Goal: Complete application form: Complete application form

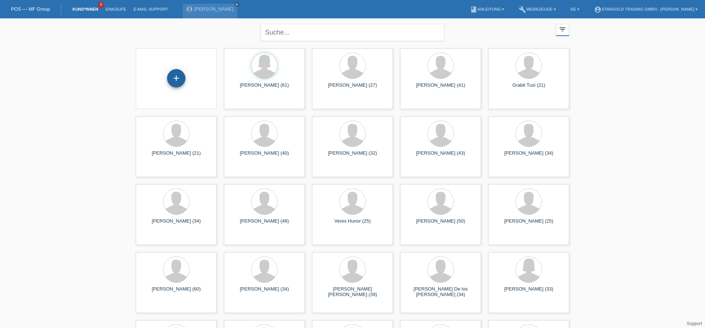
click at [183, 77] on div "+" at bounding box center [176, 78] width 18 height 18
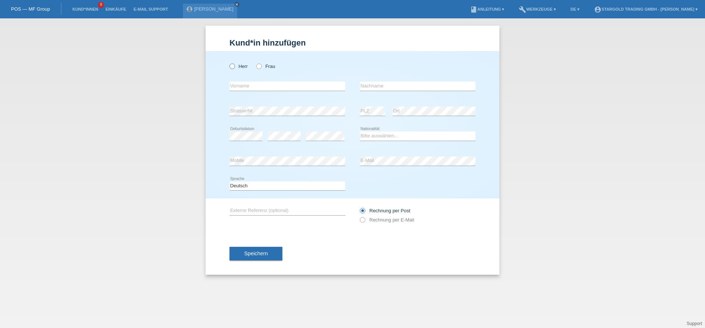
click at [235, 69] on label "Herr" at bounding box center [238, 66] width 18 height 6
click at [234, 68] on input "Herr" at bounding box center [231, 65] width 5 height 5
radio input "true"
click at [261, 89] on input "text" at bounding box center [287, 85] width 116 height 9
type input "Enea"
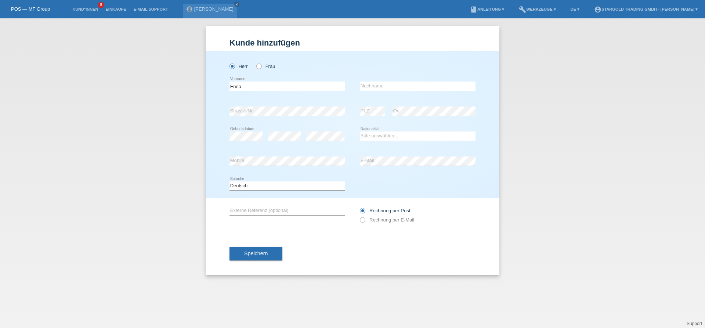
click at [365, 77] on div "error Nachname" at bounding box center [418, 86] width 116 height 25
click at [406, 87] on input "text" at bounding box center [418, 85] width 116 height 9
type input "Gkini Gjini"
click at [386, 130] on div "Bitte auswählen... Schweiz Deutschland Liechtenstein Österreich ------------ Af…" at bounding box center [418, 136] width 116 height 25
click at [360, 131] on select "Bitte auswählen... Schweiz Deutschland Liechtenstein Österreich ------------ Af…" at bounding box center [418, 135] width 116 height 9
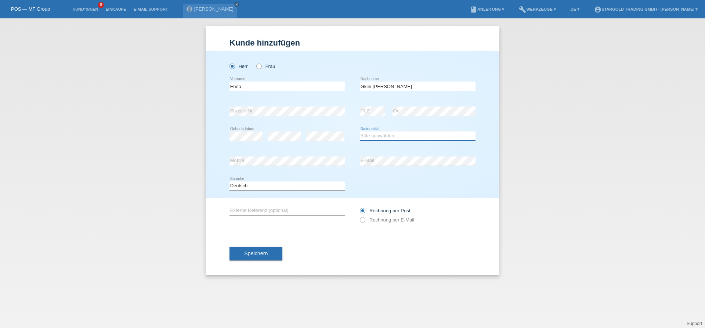
select select "GR"
click option "Griechenland" at bounding box center [0, 0] width 0 height 0
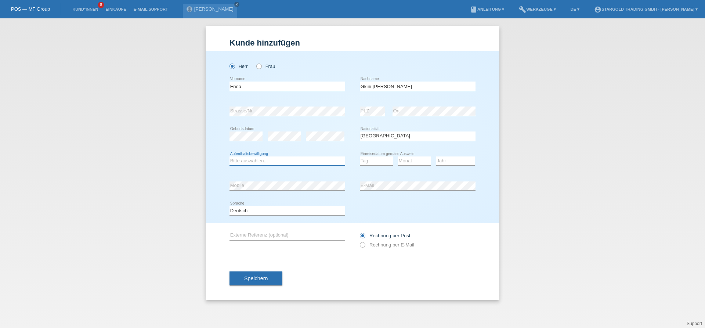
click at [229, 156] on select "Bitte auswählen... C B B - Flüchtlingsstatus Andere" at bounding box center [287, 160] width 116 height 9
select select "B"
click option "B" at bounding box center [0, 0] width 0 height 0
click at [368, 166] on icon at bounding box center [376, 165] width 33 height 0
click at [360, 156] on select "Tag 01 02 03 04 05 06 07 08 09 10 11" at bounding box center [376, 160] width 33 height 9
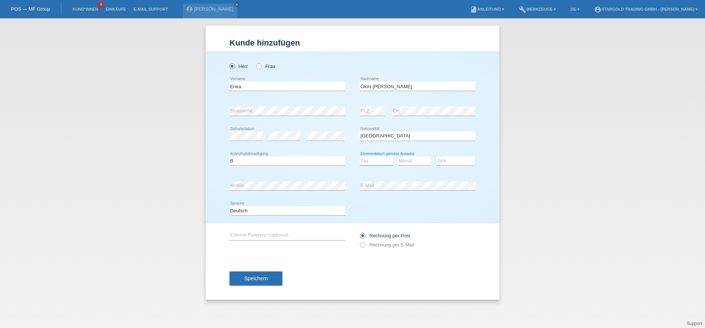
select select "30"
click option "30" at bounding box center [0, 0] width 0 height 0
click at [398, 156] on select "Monat 01 02 03 04 05 06 07 08 09 10 11" at bounding box center [414, 160] width 33 height 9
select select "09"
click option "09" at bounding box center [0, 0] width 0 height 0
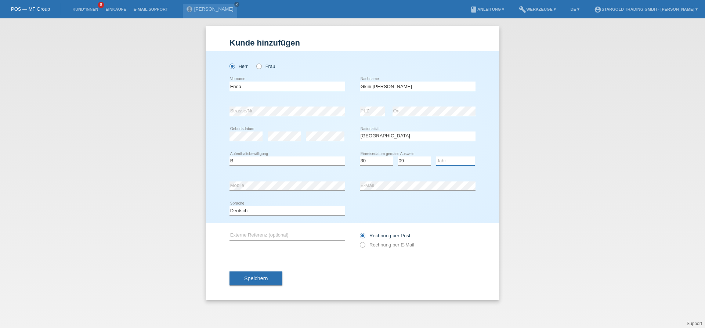
click at [436, 156] on select "Jahr 2025 2024 2023 2022 2021 2020 2019 2018 2017 2016 2015 2014 2013 2012 2011…" at bounding box center [455, 160] width 39 height 9
select select "2025"
click option "2025" at bounding box center [0, 0] width 0 height 0
click at [359, 241] on icon at bounding box center [359, 241] width 0 height 0
click at [362, 245] on input "Rechnung per E-Mail" at bounding box center [362, 246] width 5 height 9
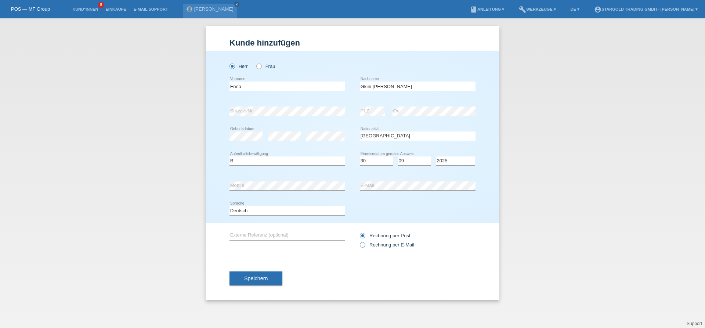
radio input "true"
click at [360, 156] on select "Tag 01 02 03 04 05 06 07 08 09 10 11" at bounding box center [376, 160] width 33 height 9
select select "01"
click option "01" at bounding box center [0, 0] width 0 height 0
click at [436, 156] on select "Jahr 2025 2024 2023 2022 2021 2020 2019 2018 2017 2016 2015 2014 2013 2012 2011…" at bounding box center [455, 160] width 39 height 9
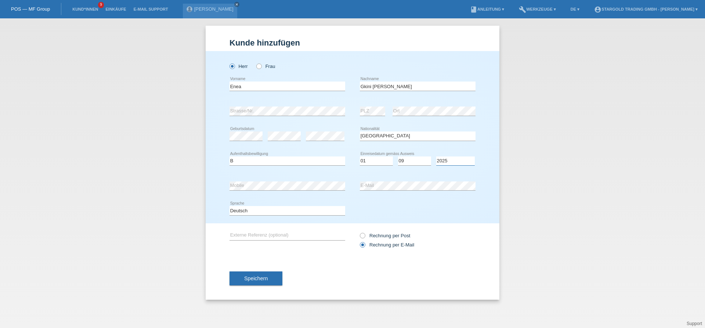
select select "2020"
click option "2020" at bounding box center [0, 0] width 0 height 0
click at [269, 279] on button "Speichern" at bounding box center [255, 278] width 53 height 14
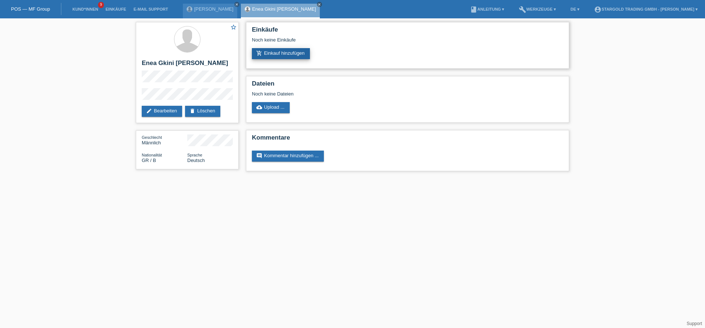
click at [292, 55] on link "add_shopping_cart Einkauf hinzufügen" at bounding box center [281, 53] width 58 height 11
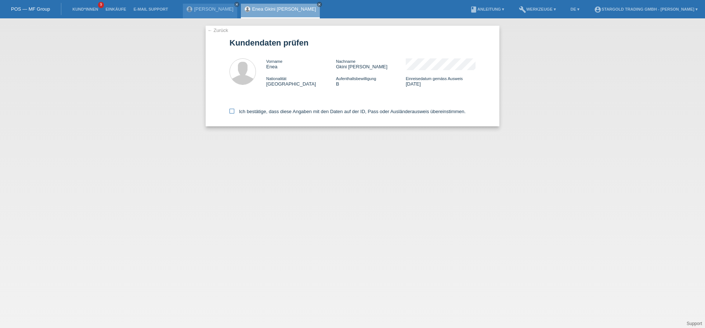
click at [230, 111] on icon at bounding box center [231, 111] width 5 height 5
click at [230, 111] on input "Ich bestätige, dass diese Angaben mit den Daten auf der ID, Pass oder Ausländer…" at bounding box center [231, 111] width 5 height 5
checkbox input "true"
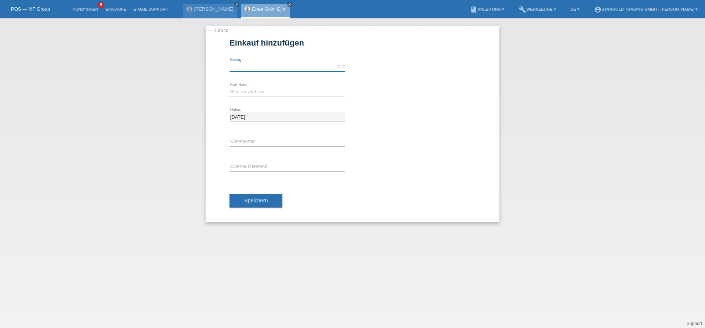
click at [261, 70] on input "text" at bounding box center [287, 66] width 116 height 9
type input "12000.00"
click at [229, 87] on select "Bitte auswählen 6 Raten 12 Raten 18 Raten 24 Raten 36 Raten 48 Raten" at bounding box center [287, 91] width 116 height 9
select select "497"
click option "48 Raten" at bounding box center [0, 0] width 0 height 0
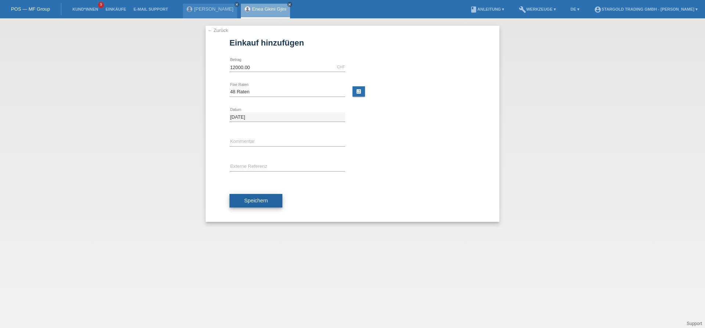
click at [251, 196] on button "Speichern" at bounding box center [255, 201] width 53 height 14
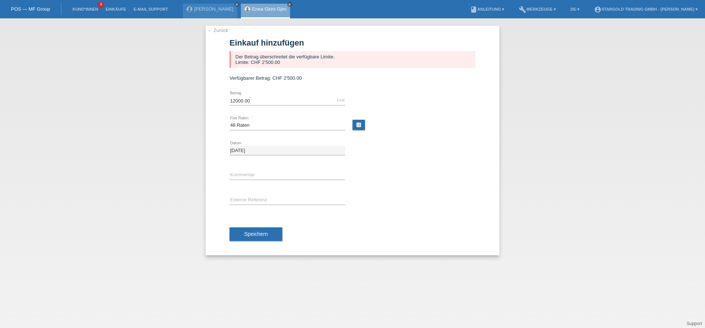
click at [132, 113] on div "← Zurück Einkauf hinzufügen Der Betrag überschreitet die verfügbare Limite. Lim…" at bounding box center [352, 172] width 705 height 309
